Goal: Find specific page/section: Find specific page/section

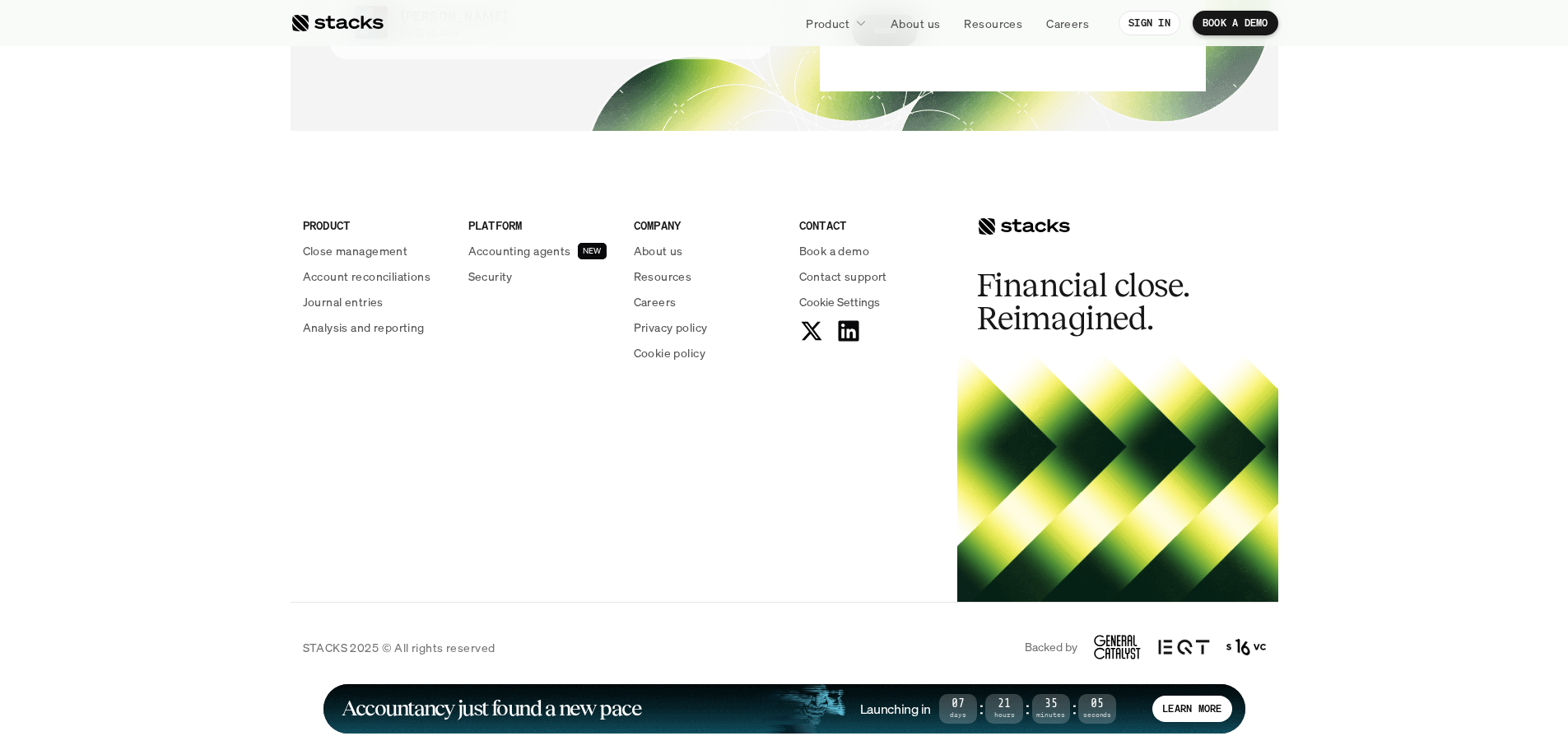
click at [668, 446] on div "PRODUCT Close management Account reconciliations Journal entries Analysis and r…" at bounding box center [784, 383] width 987 height 438
click at [656, 301] on p "Careers" at bounding box center [655, 302] width 43 height 18
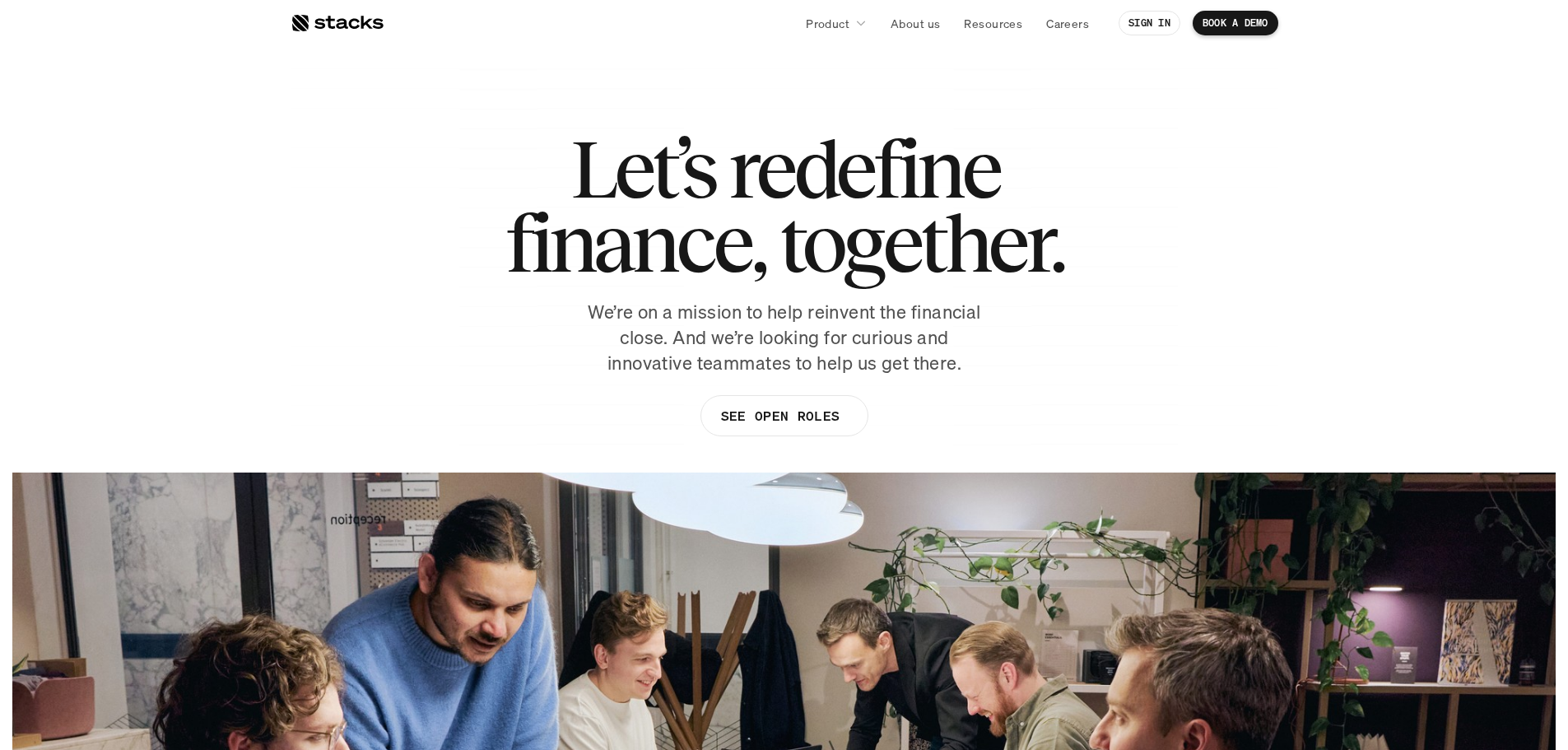
scroll to position [329, 0]
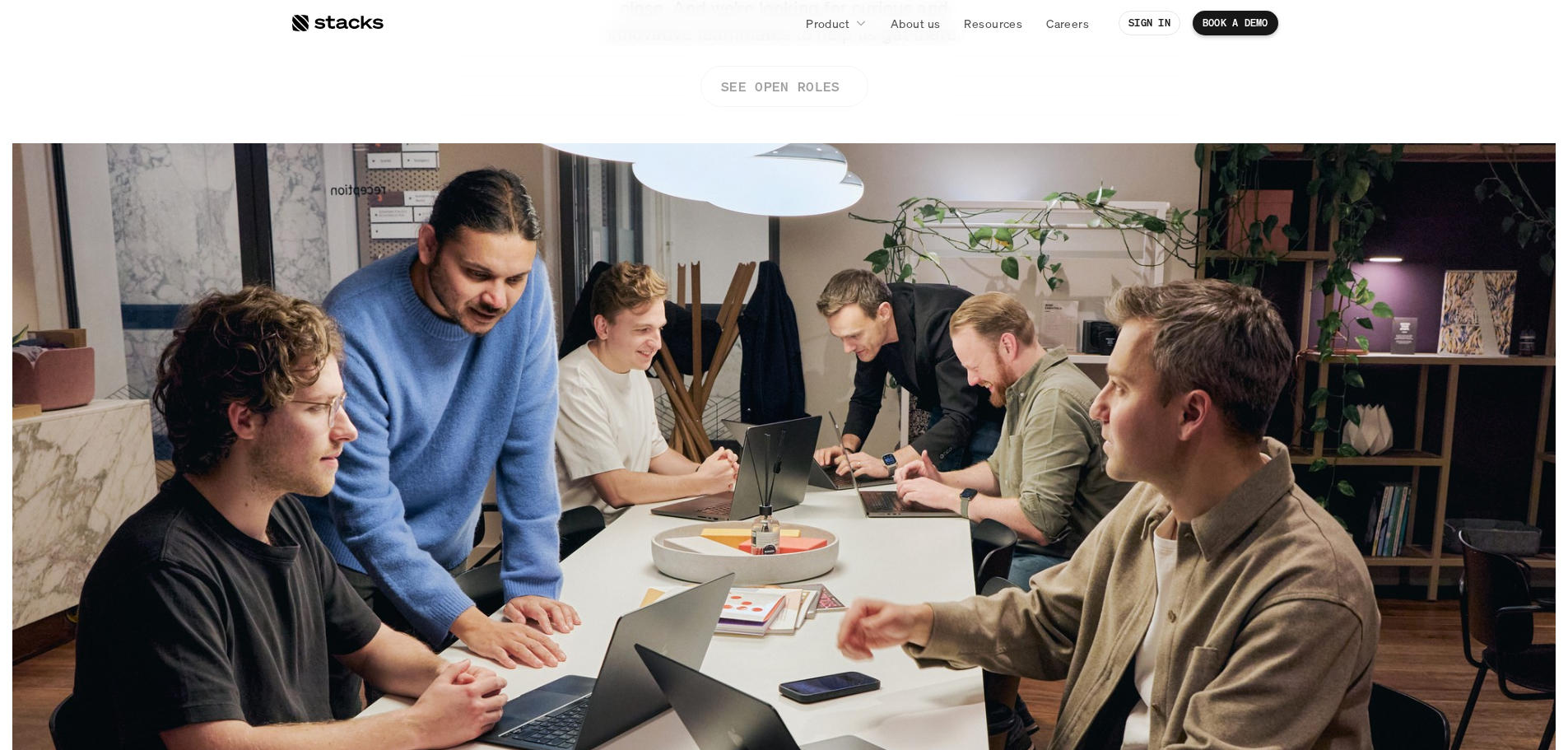
click at [811, 86] on p "SEE OPEN ROLES" at bounding box center [779, 86] width 118 height 24
